Goal: Use online tool/utility: Use online tool/utility

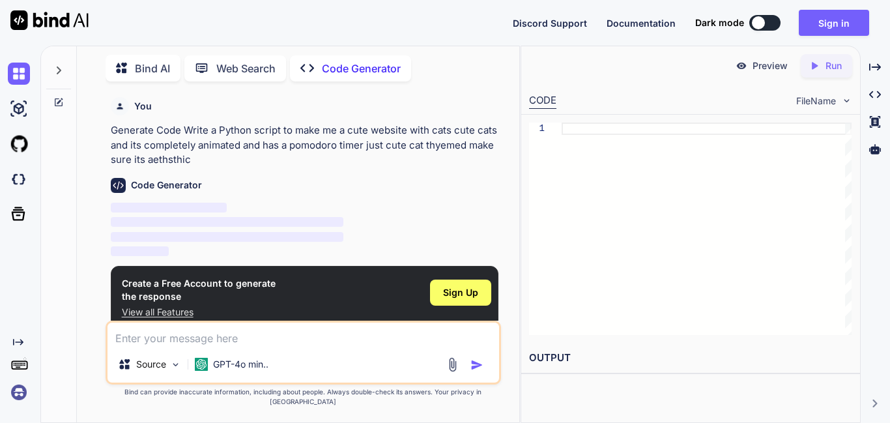
scroll to position [6, 0]
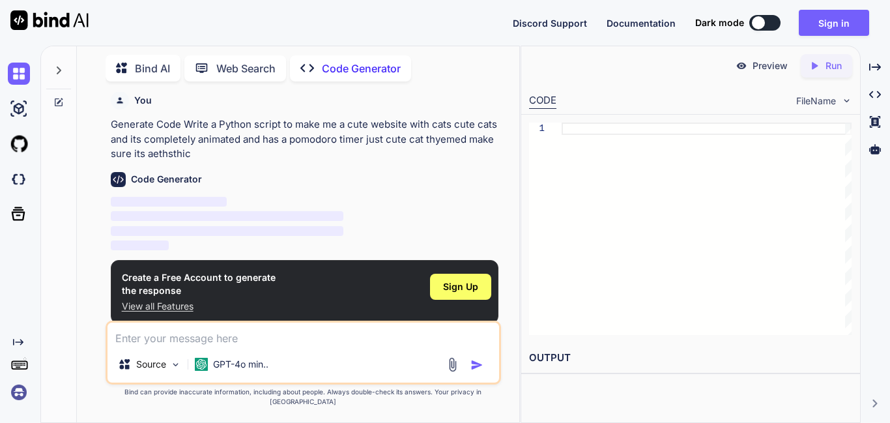
click at [379, 364] on div "Source GPT-4o min.." at bounding box center [302, 366] width 391 height 31
click at [368, 148] on p "Generate Code Write a Python script to make me a cute website with cats cute ca…" at bounding box center [304, 139] width 387 height 44
click at [757, 15] on button at bounding box center [764, 23] width 31 height 16
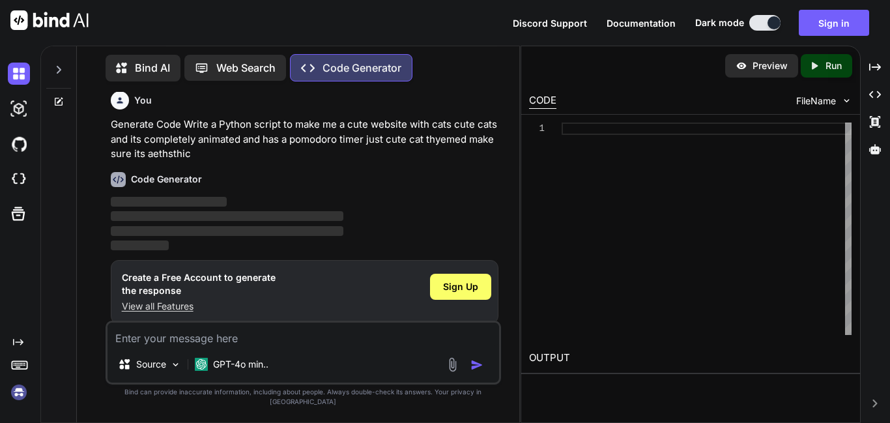
type textarea "x"
click at [463, 142] on p "Generate Code Write a Python script to make me a cute website with cats cute ca…" at bounding box center [304, 139] width 387 height 44
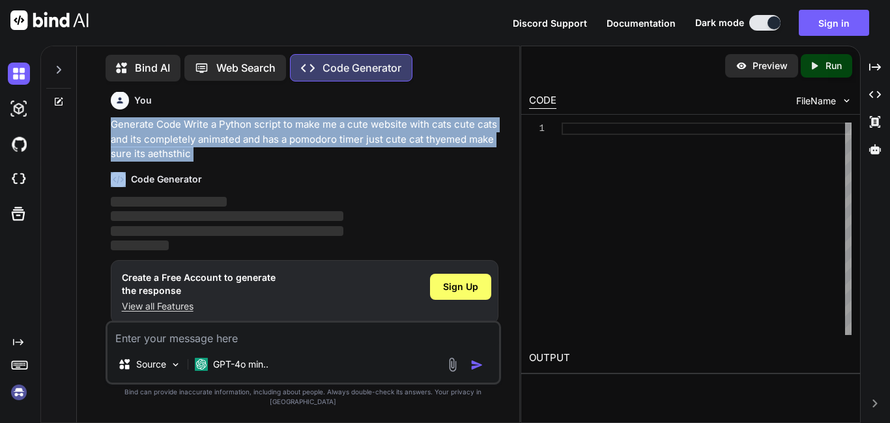
click at [429, 131] on p "Generate Code Write a Python script to make me a cute website with cats cute ca…" at bounding box center [304, 139] width 387 height 44
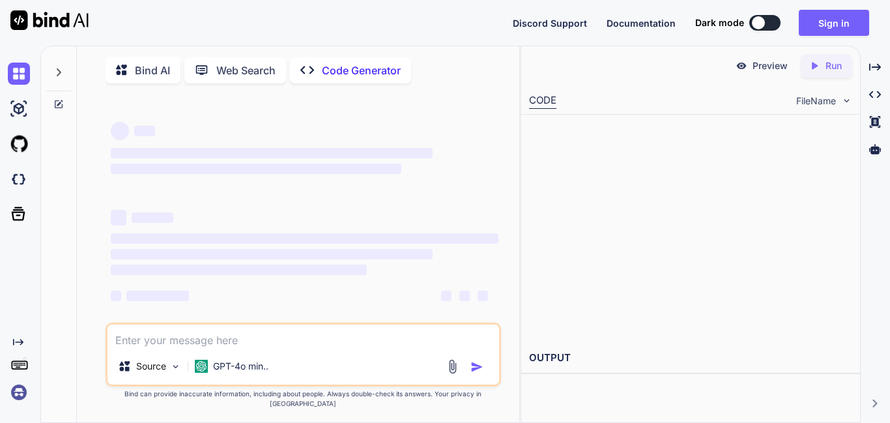
click at [762, 31] on div "Discord Support Documentation Dark mode Sign in Created with Pixso." at bounding box center [696, 23] width 367 height 26
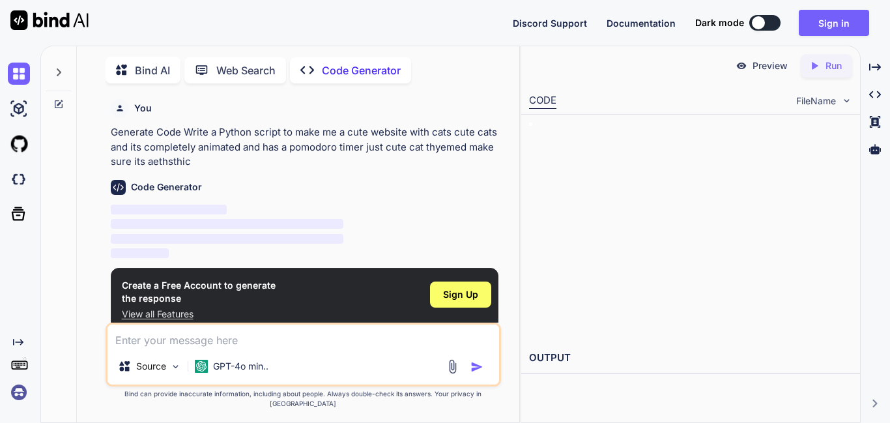
click at [758, 21] on div at bounding box center [758, 22] width 13 height 13
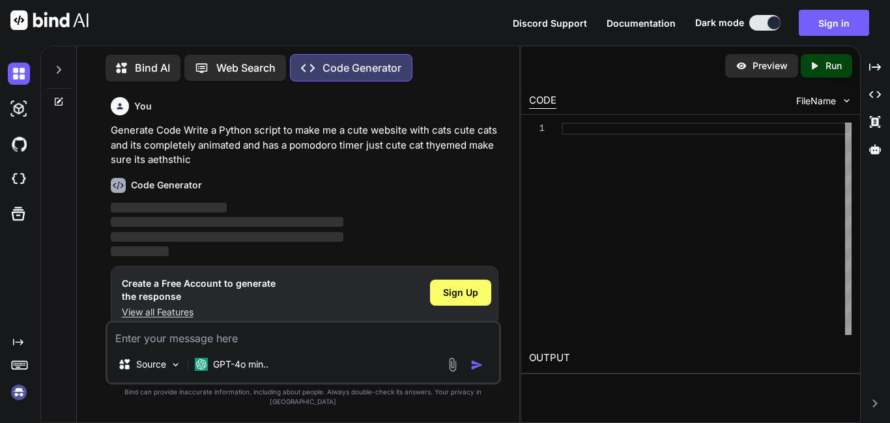
scroll to position [6, 0]
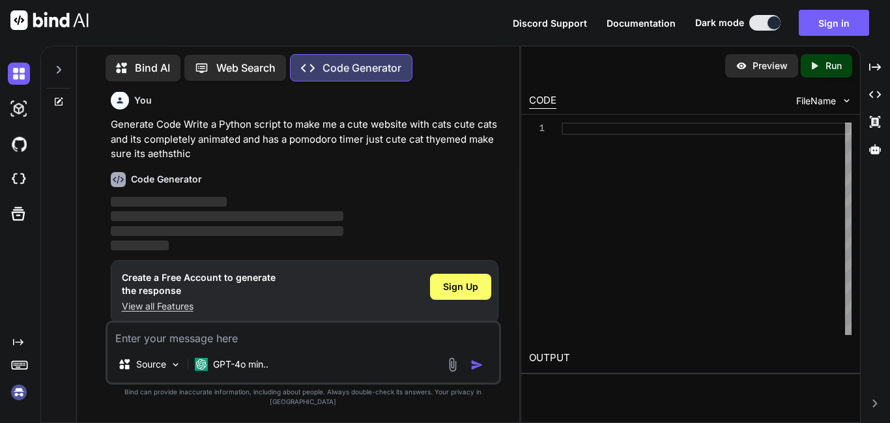
type textarea "x"
click at [368, 194] on div "Code Generator ‌ ‌ ‌ ‌" at bounding box center [304, 208] width 387 height 92
click at [351, 359] on div "Source GPT-4o min.." at bounding box center [303, 352] width 395 height 64
click at [322, 346] on textarea at bounding box center [302, 333] width 391 height 23
click at [298, 357] on div "Source GPT-4o min.." at bounding box center [303, 352] width 395 height 64
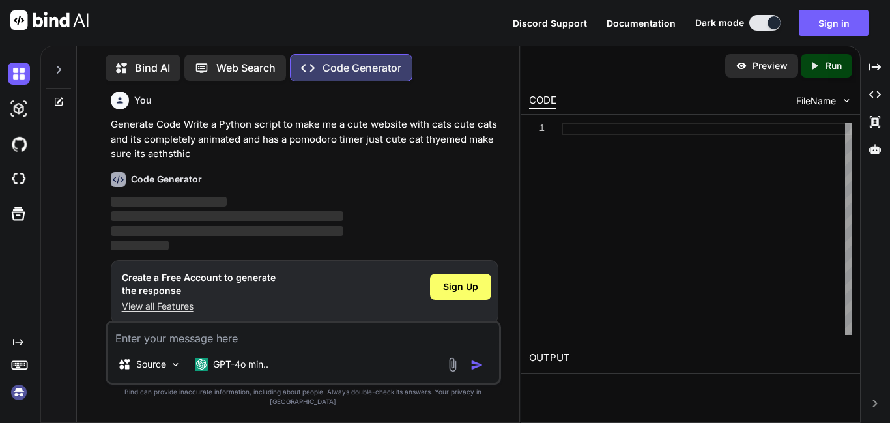
click at [298, 357] on div "Source GPT-4o min.." at bounding box center [303, 352] width 395 height 64
click at [251, 346] on textarea at bounding box center [302, 333] width 391 height 23
type textarea "f"
type textarea "x"
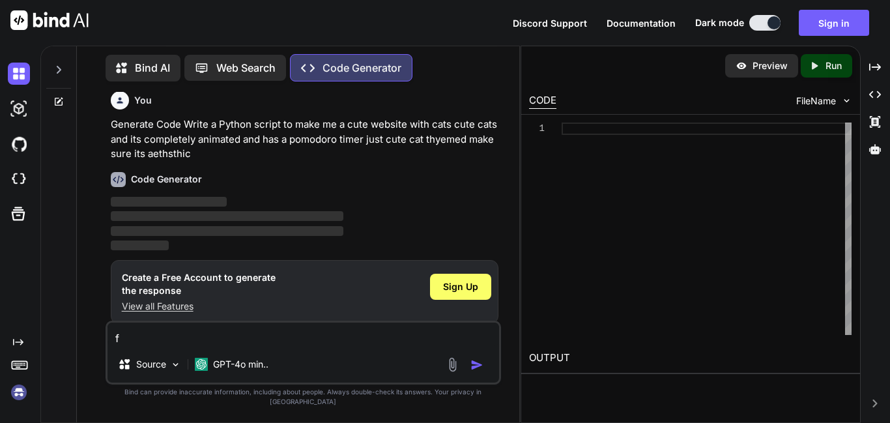
type textarea "fa"
type textarea "x"
type textarea "faa"
type textarea "x"
type textarea "faas"
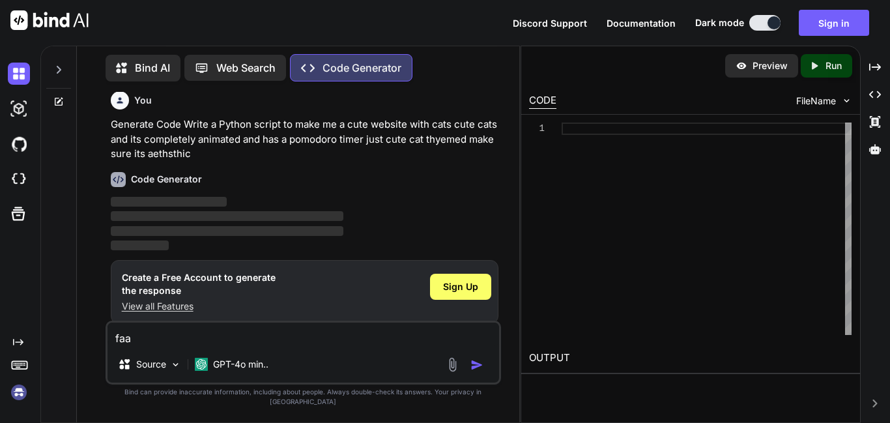
type textarea "x"
type textarea "faass"
type textarea "x"
type textarea "faasss"
type textarea "x"
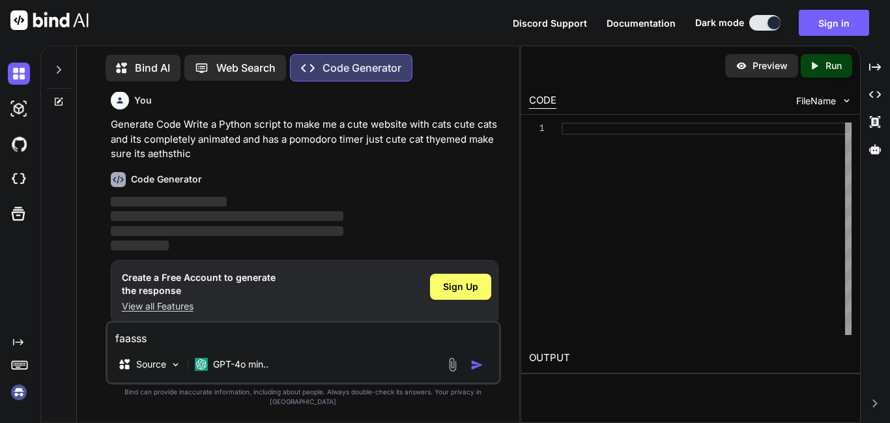
type textarea "faassst"
type textarea "x"
type textarea "faassstt"
type textarea "x"
type textarea "faassstt"
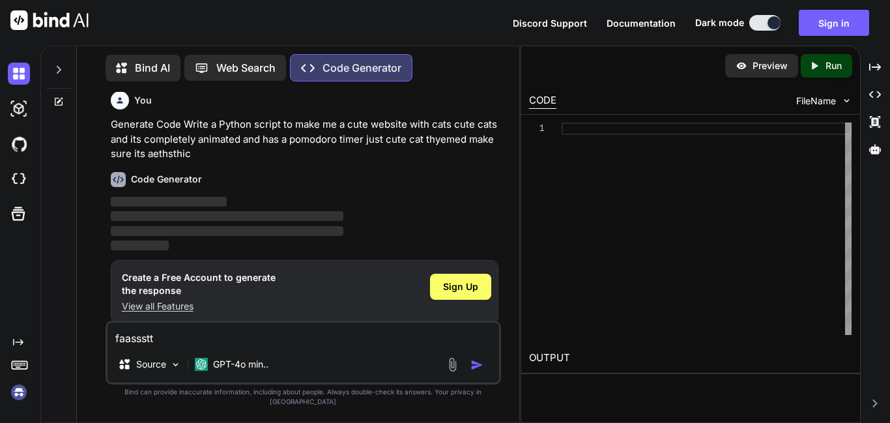
click at [473, 371] on img "button" at bounding box center [476, 364] width 13 height 13
click at [482, 372] on div at bounding box center [467, 364] width 44 height 15
click at [479, 371] on img "button" at bounding box center [476, 364] width 13 height 13
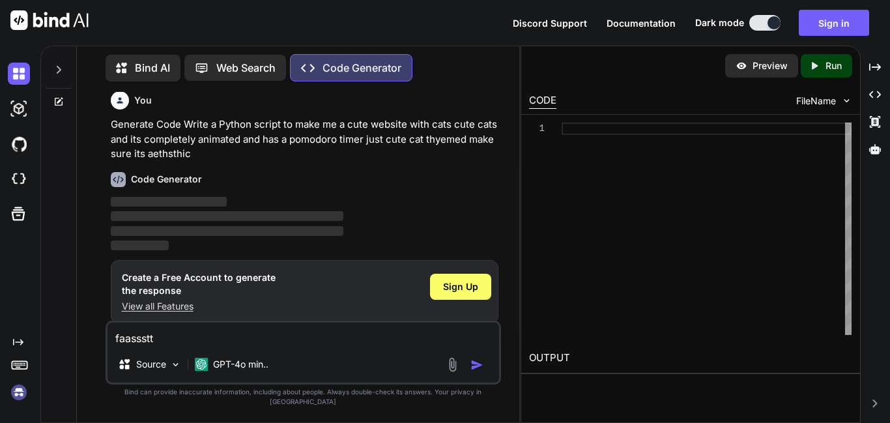
click at [479, 371] on img "button" at bounding box center [476, 364] width 13 height 13
